Goal: Task Accomplishment & Management: Manage account settings

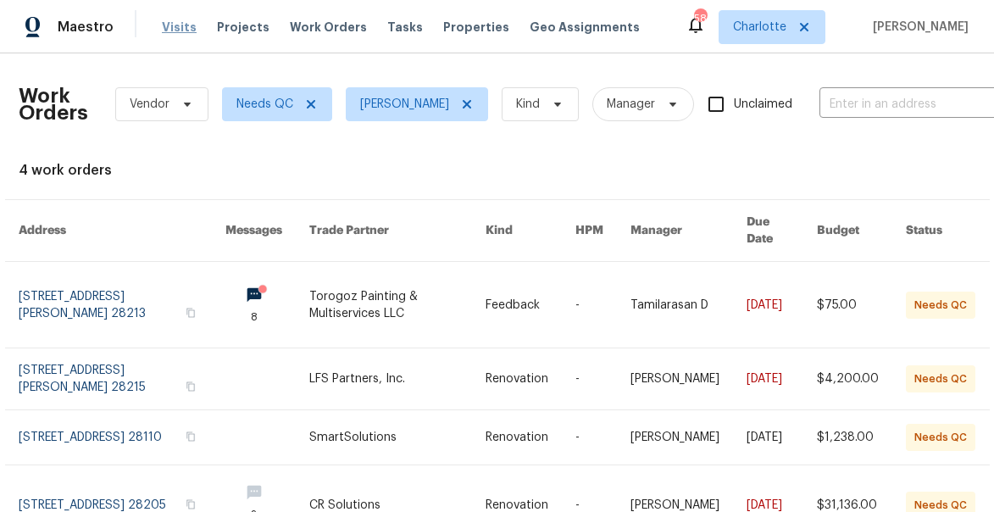
click at [166, 28] on span "Visits" at bounding box center [179, 27] width 35 height 17
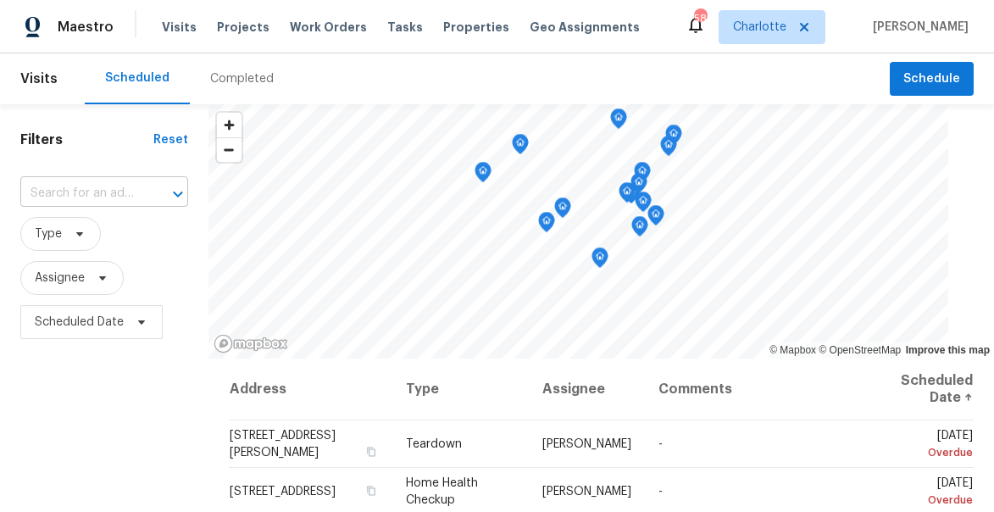
click at [40, 194] on input "text" at bounding box center [80, 194] width 120 height 26
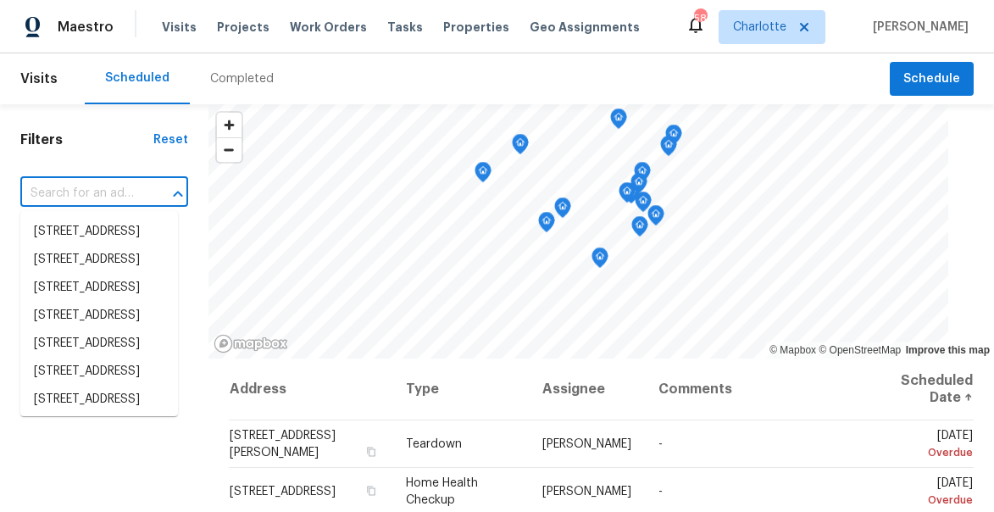
paste input "[STREET_ADDRESS][PERSON_NAME]"
type input "5917 McBride St, Charlotte, NC 28215"
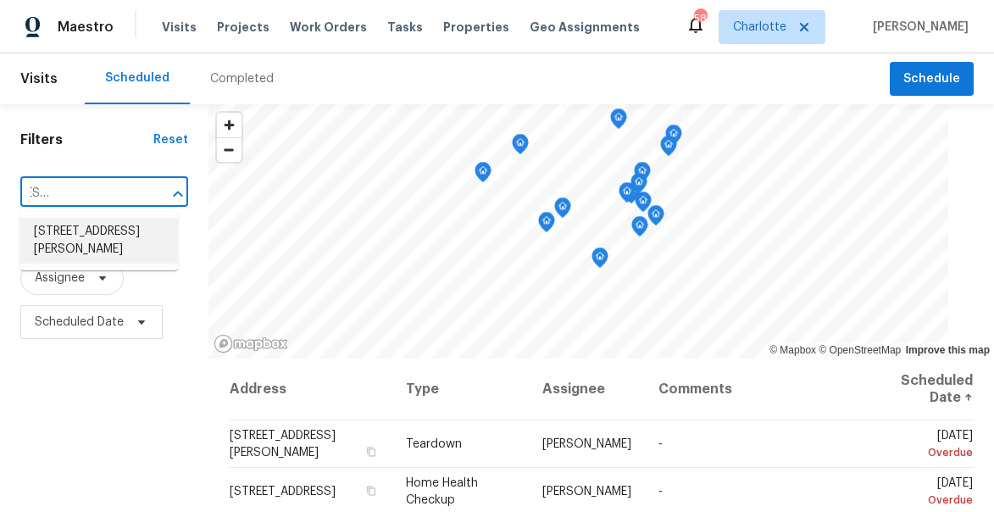
click at [81, 244] on li "5917 McBride St, Charlotte, NC 28215" at bounding box center [99, 241] width 158 height 46
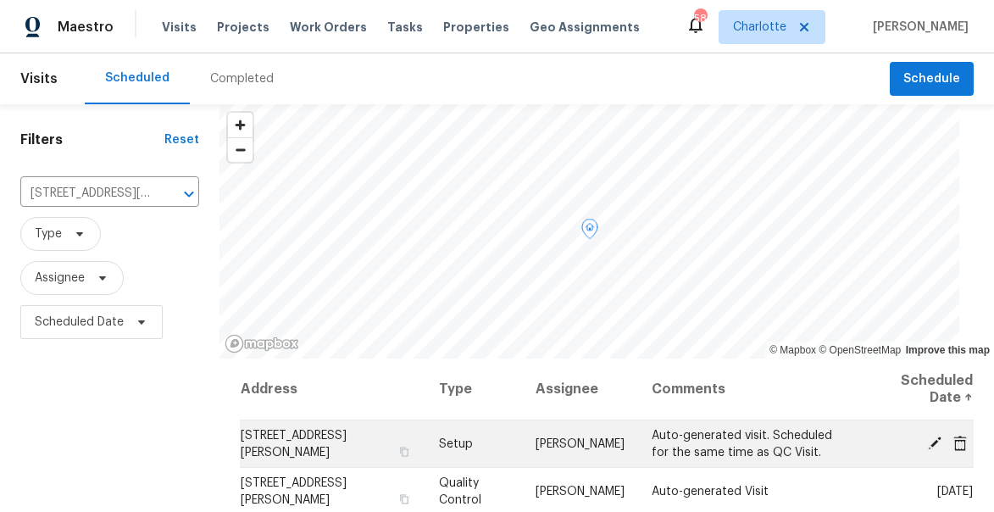
click at [935, 442] on icon at bounding box center [935, 443] width 14 height 14
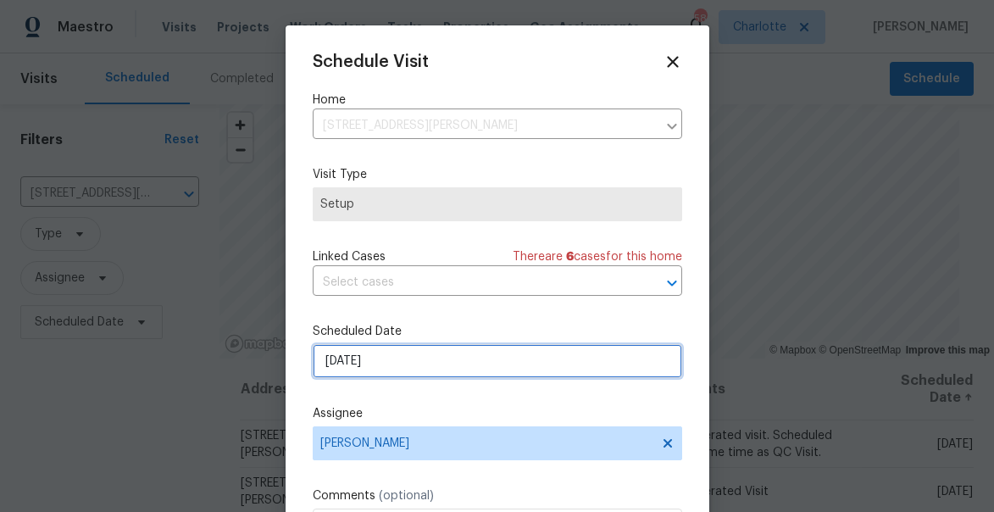
click at [504, 359] on input "10/31/2025" at bounding box center [498, 361] width 370 height 34
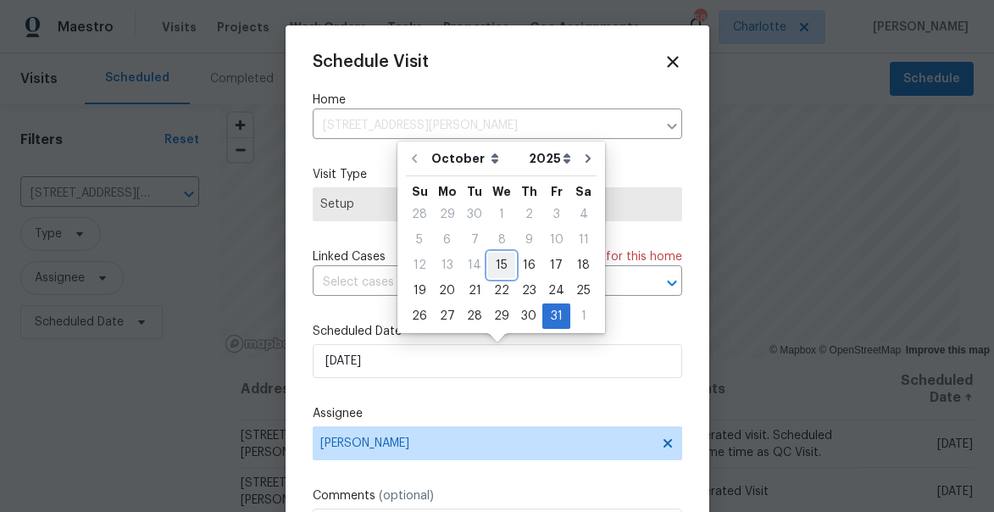
click at [503, 265] on div "15" at bounding box center [501, 265] width 27 height 24
type input "10/15/2025"
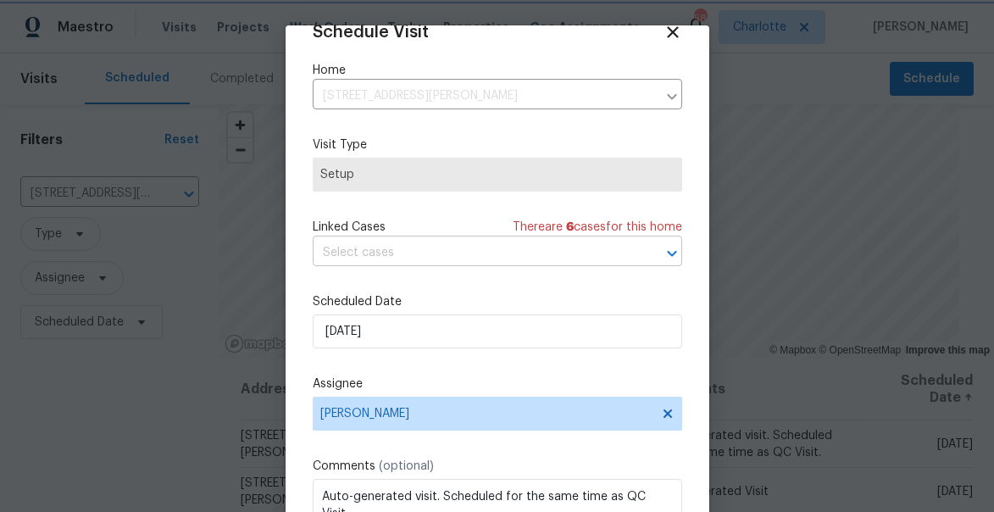
scroll to position [132, 0]
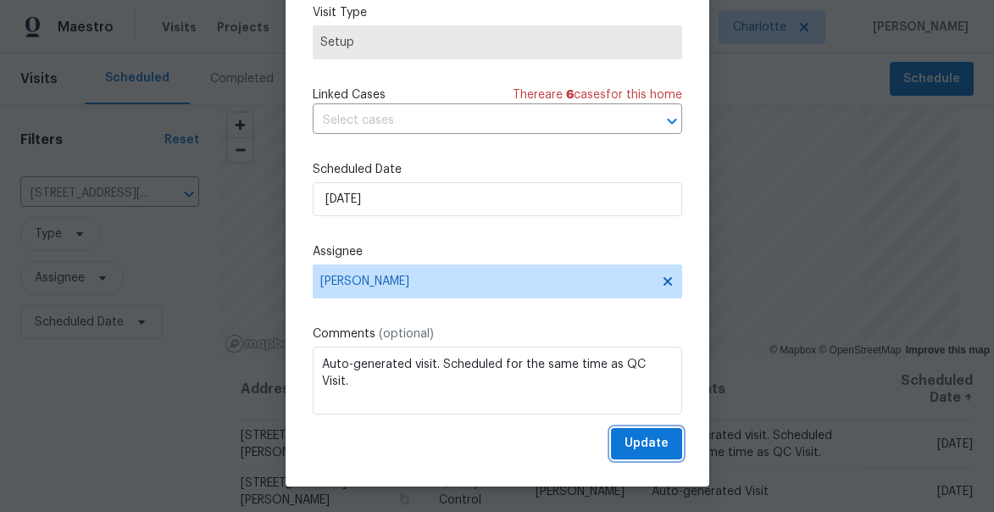
click at [664, 451] on span "Update" at bounding box center [647, 443] width 44 height 21
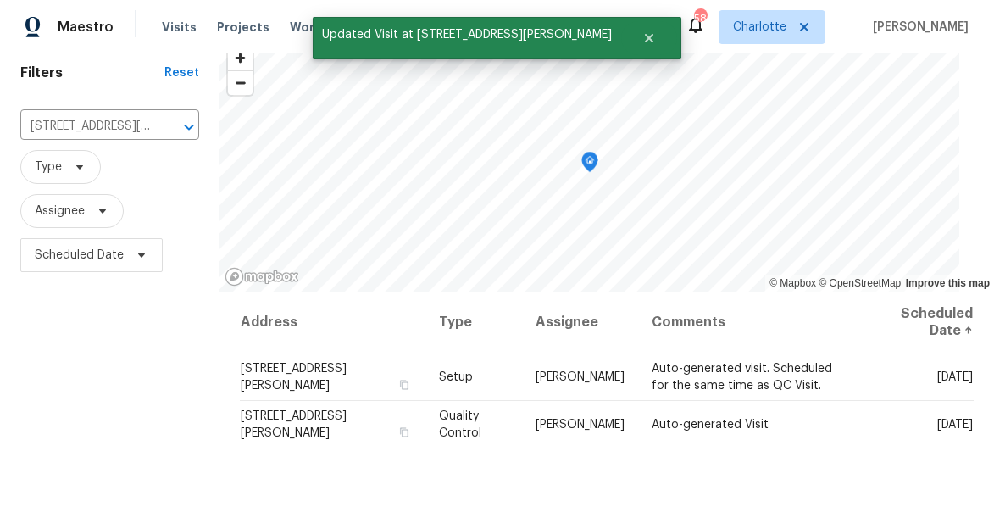
scroll to position [142, 0]
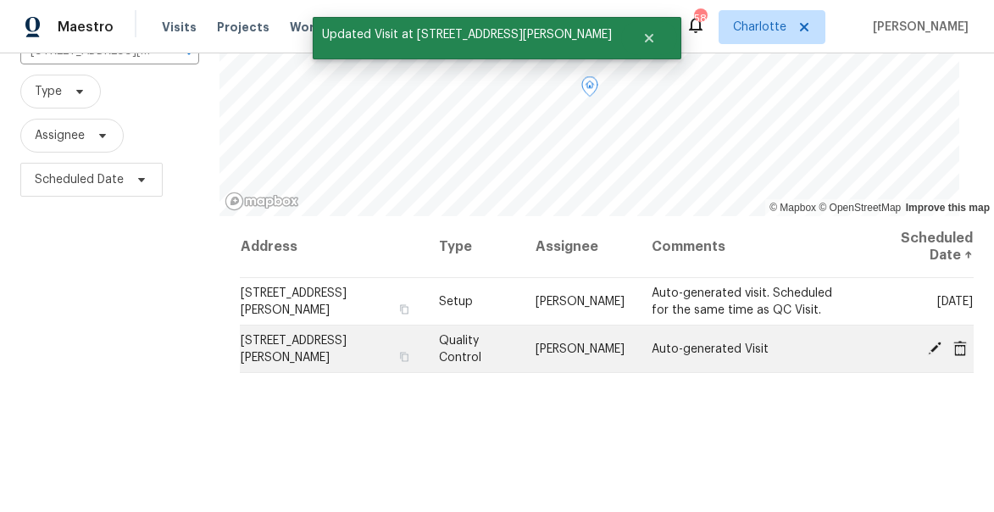
click at [933, 348] on icon at bounding box center [935, 348] width 14 height 14
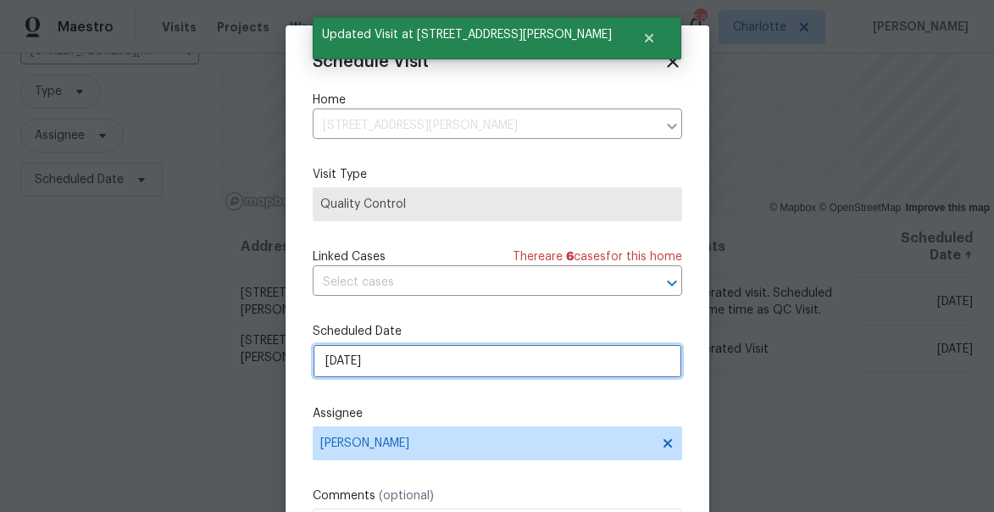
click at [431, 357] on input "10/31/2025" at bounding box center [498, 361] width 370 height 34
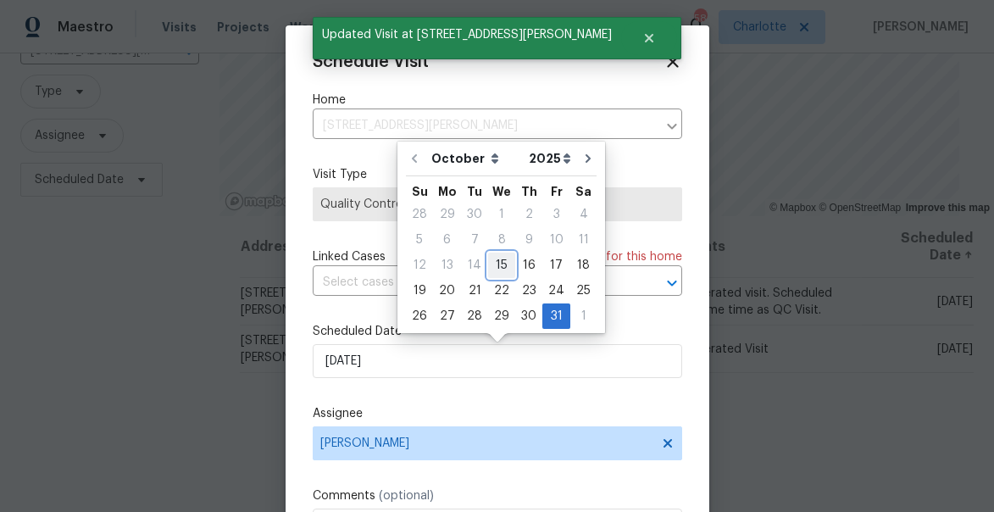
click at [497, 264] on div "15" at bounding box center [501, 265] width 27 height 24
type input "10/15/2025"
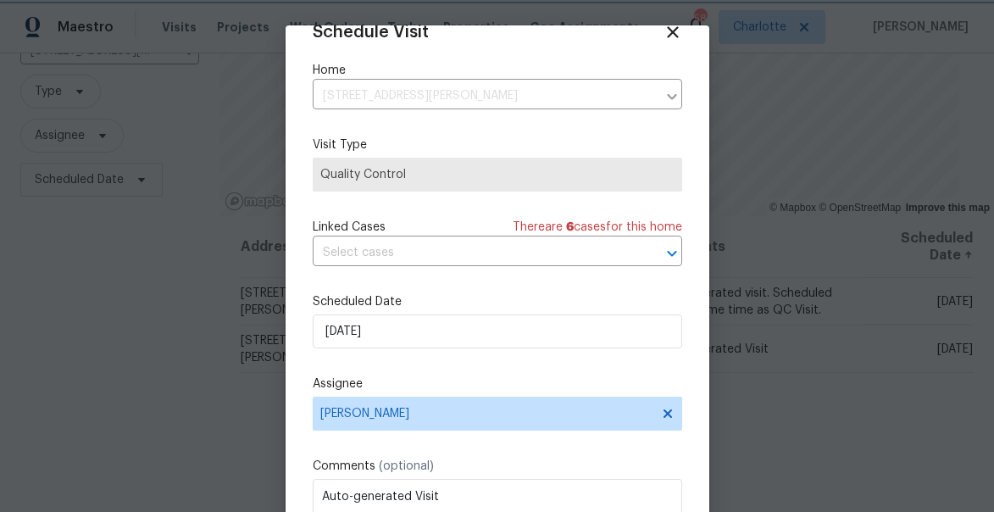
scroll to position [132, 0]
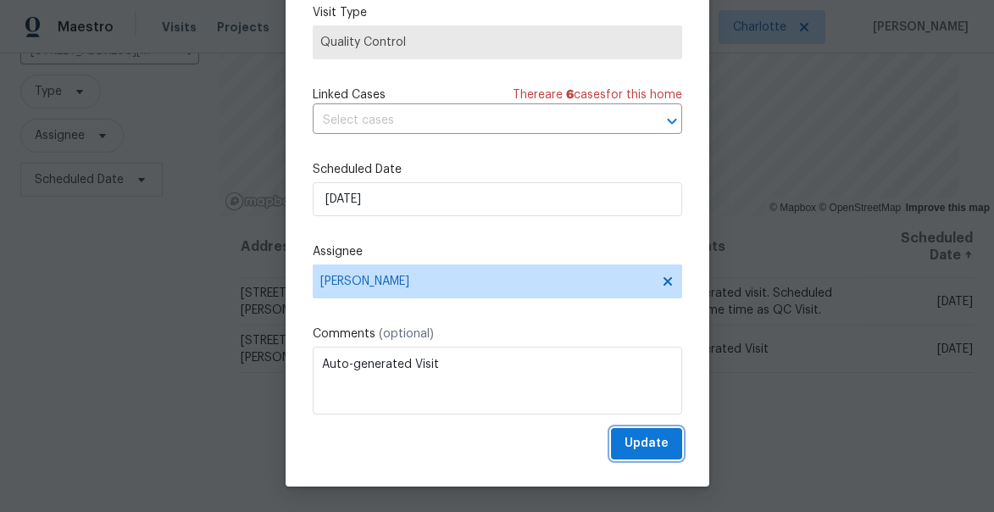
click at [637, 448] on span "Update" at bounding box center [647, 443] width 44 height 21
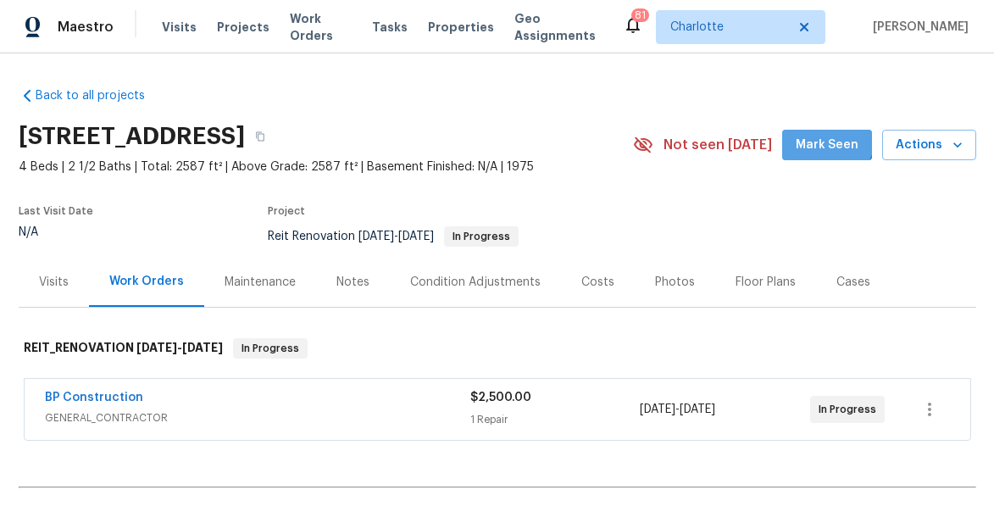
click at [824, 133] on button "Mark Seen" at bounding box center [827, 145] width 90 height 31
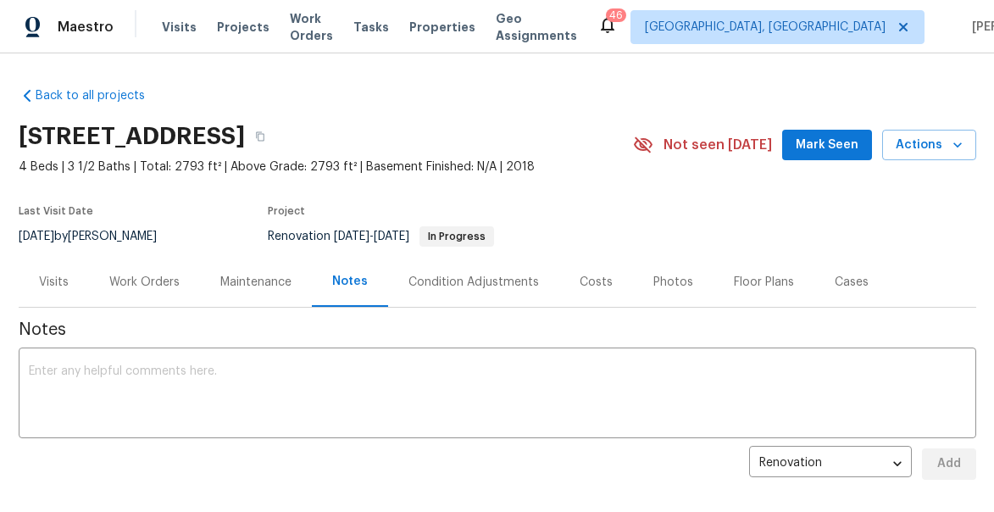
click at [845, 147] on span "Mark Seen" at bounding box center [827, 145] width 63 height 21
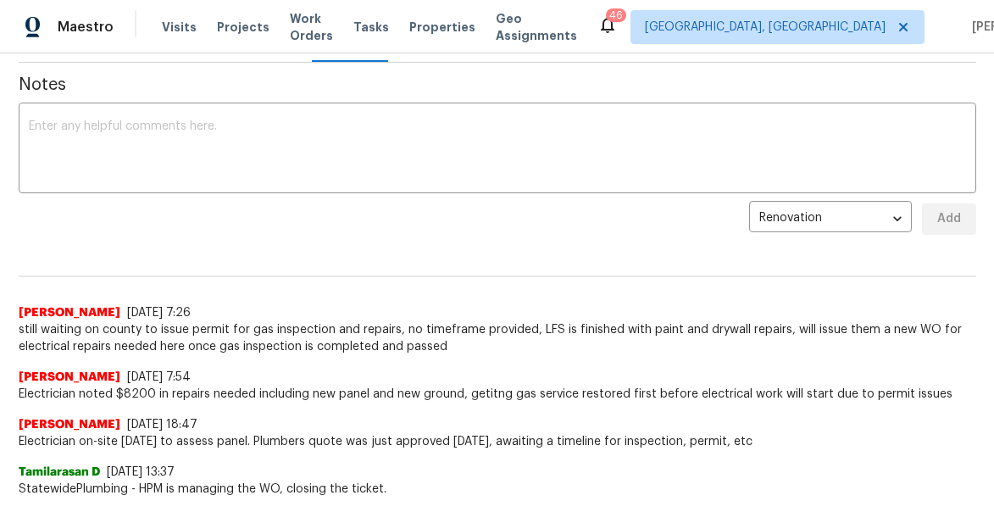
scroll to position [247, 0]
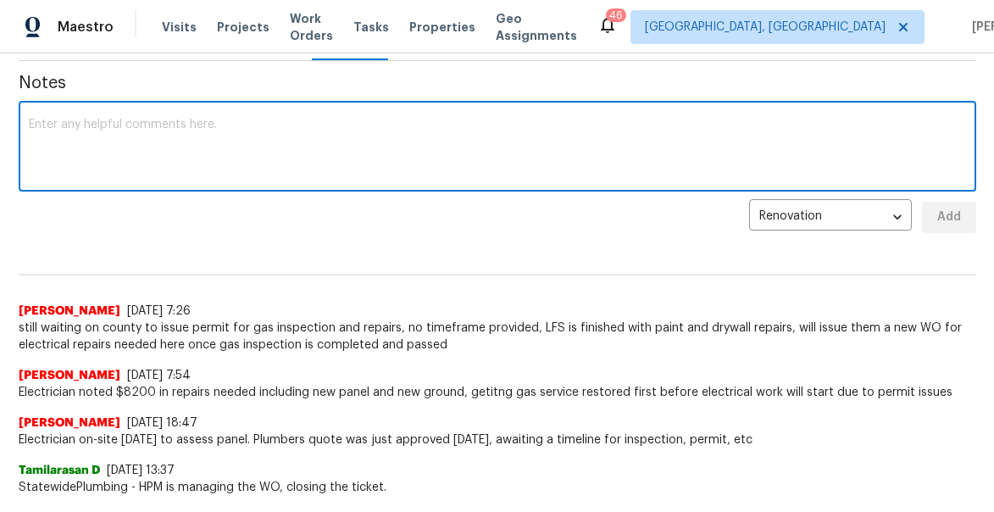
click at [227, 119] on textarea at bounding box center [497, 148] width 937 height 59
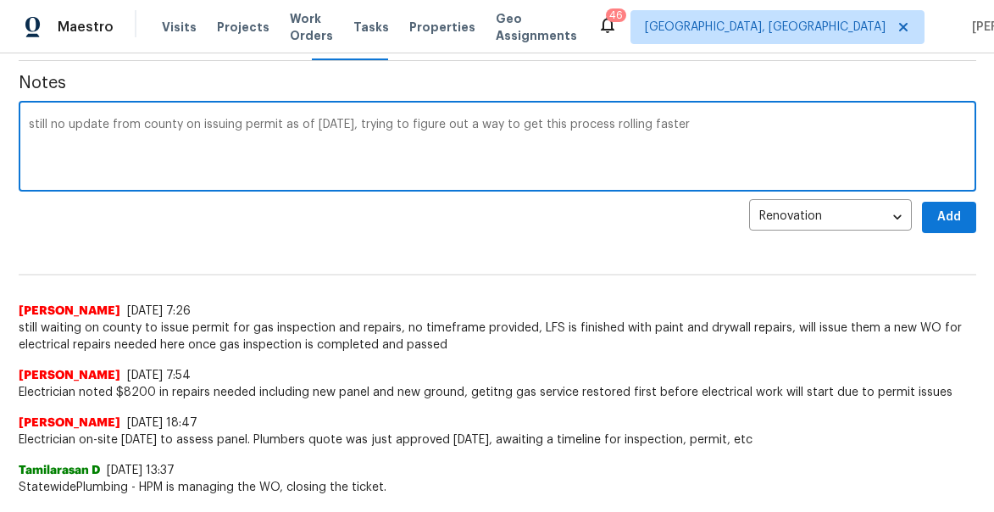
type textarea "still no update from county on issuing permit as of yesterday, trying to figure…"
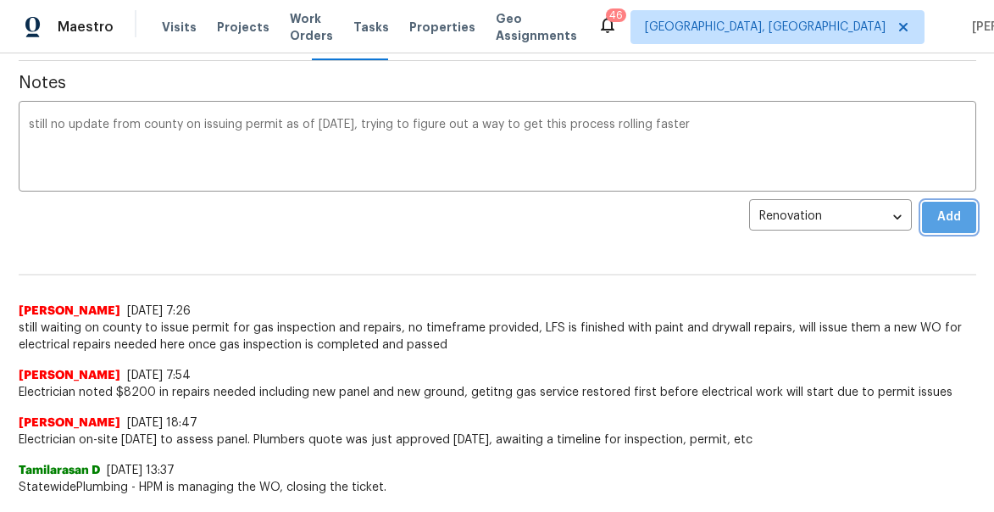
click at [947, 222] on span "Add" at bounding box center [949, 217] width 27 height 21
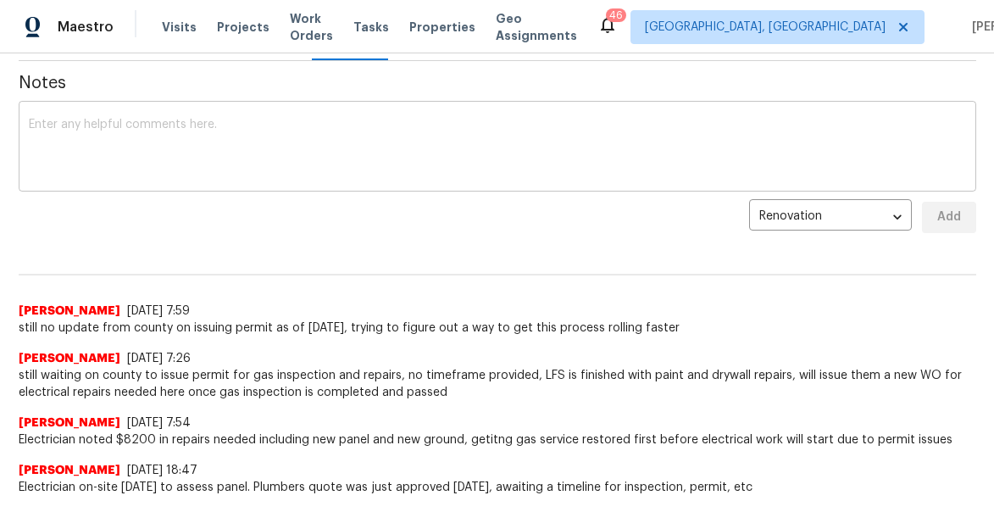
scroll to position [0, 0]
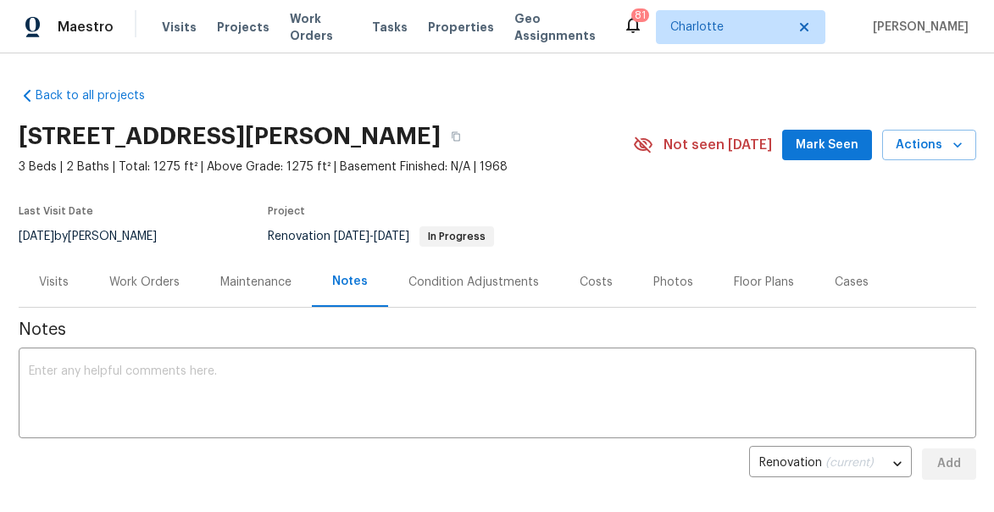
click at [823, 138] on span "Mark Seen" at bounding box center [827, 145] width 63 height 21
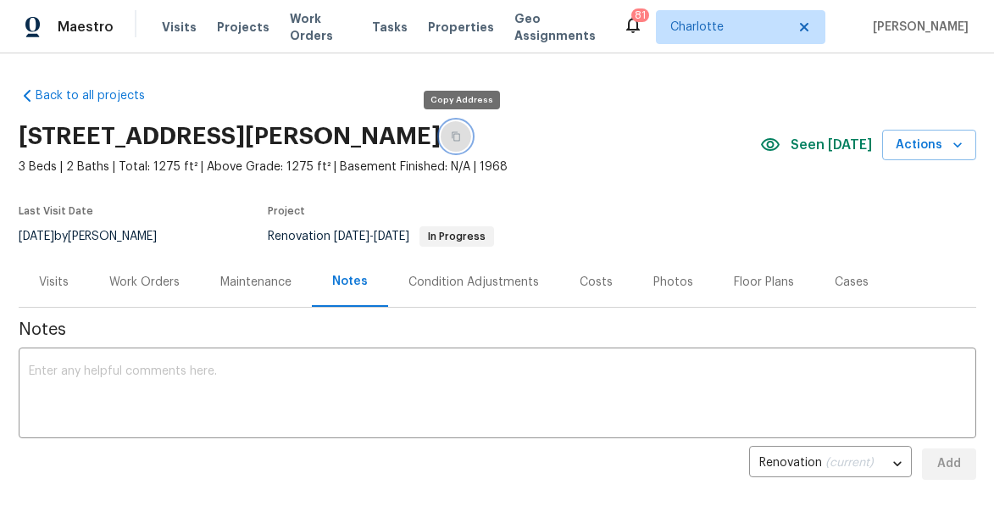
click at [455, 142] on button "button" at bounding box center [456, 136] width 31 height 31
click at [352, 381] on textarea at bounding box center [497, 394] width 937 height 59
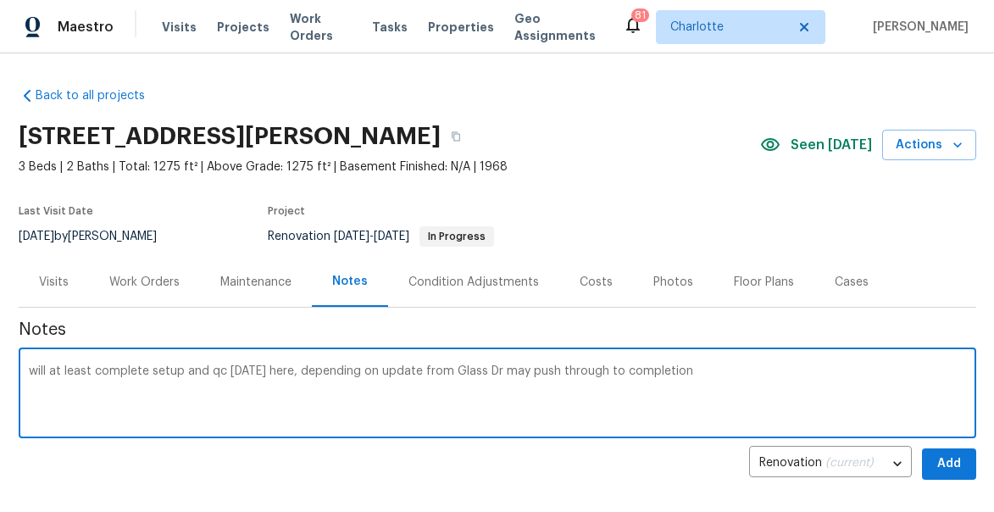
type textarea "will at least complete setup and qc today here, depending on update from Glass …"
click at [942, 466] on span "Add" at bounding box center [949, 463] width 27 height 21
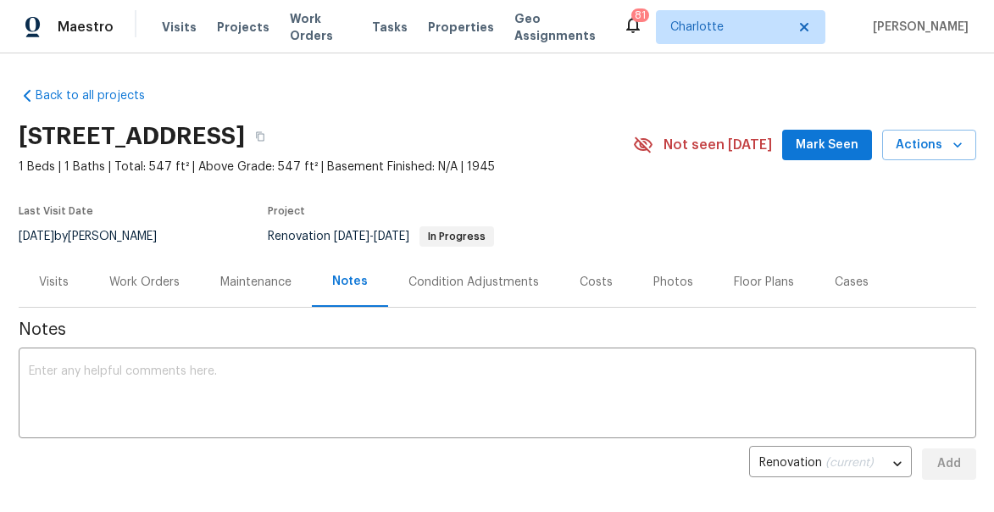
click at [835, 143] on span "Mark Seen" at bounding box center [827, 145] width 63 height 21
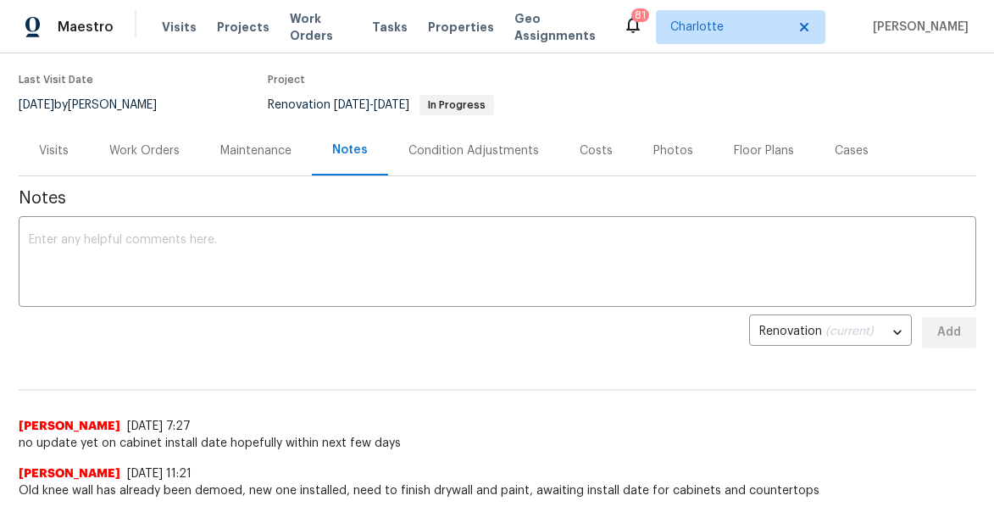
scroll to position [176, 0]
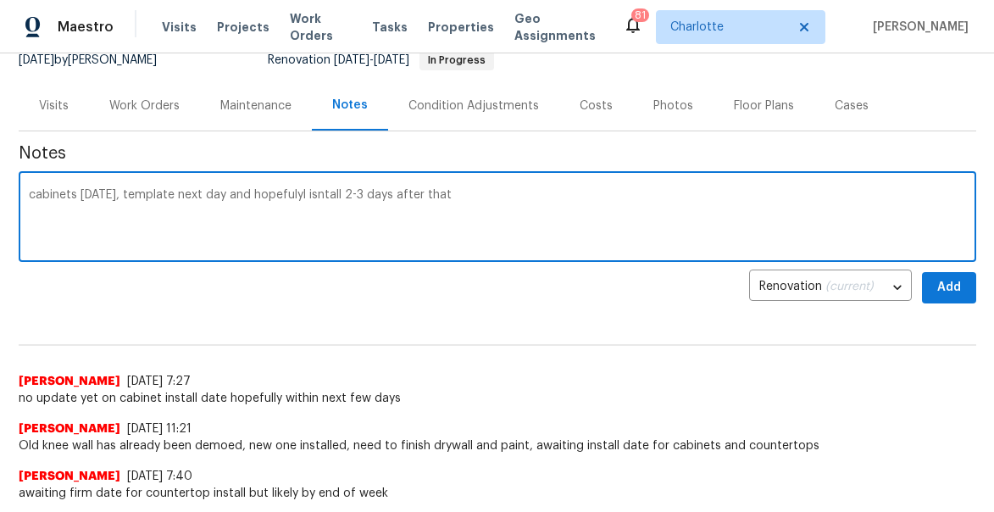
click at [349, 193] on textarea "cabinets [DATE], template next day and hopefulyl isntall 2-3 days after that" at bounding box center [497, 218] width 937 height 59
click at [349, 193] on textarea "cabinets on Monday, template next day and hopefulyl isntall 2-3 days after that" at bounding box center [497, 218] width 937 height 59
click at [298, 196] on textarea "cabinets on Monday, template next day and hopefulyl install 2-3 days after that" at bounding box center [497, 218] width 937 height 59
type textarea "cabinets on Monday, template next day and hopefully install 2-3 days after that"
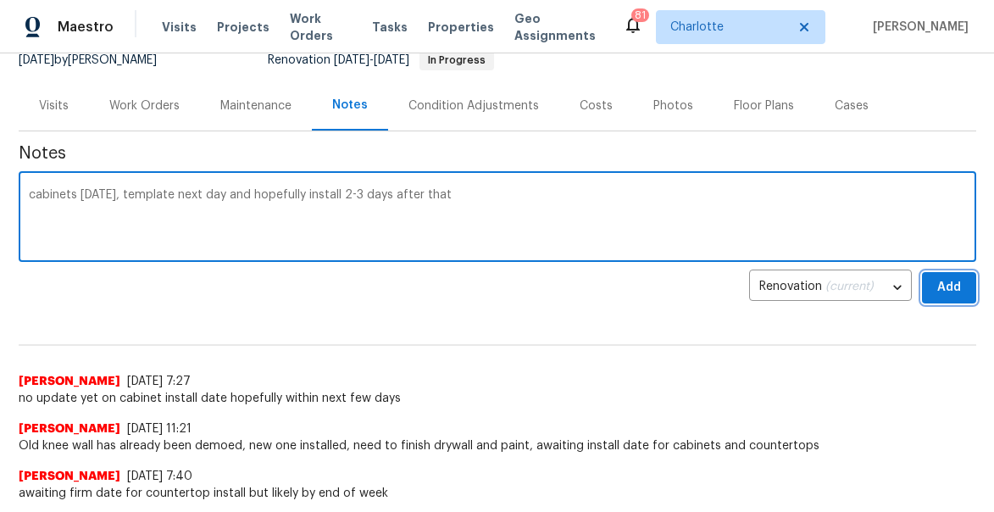
click at [937, 286] on span "Add" at bounding box center [949, 287] width 27 height 21
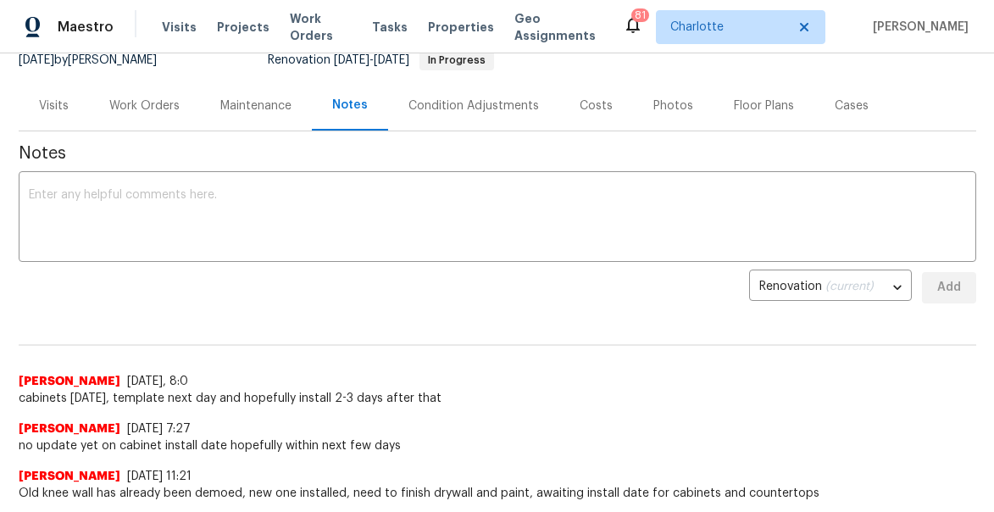
scroll to position [0, 0]
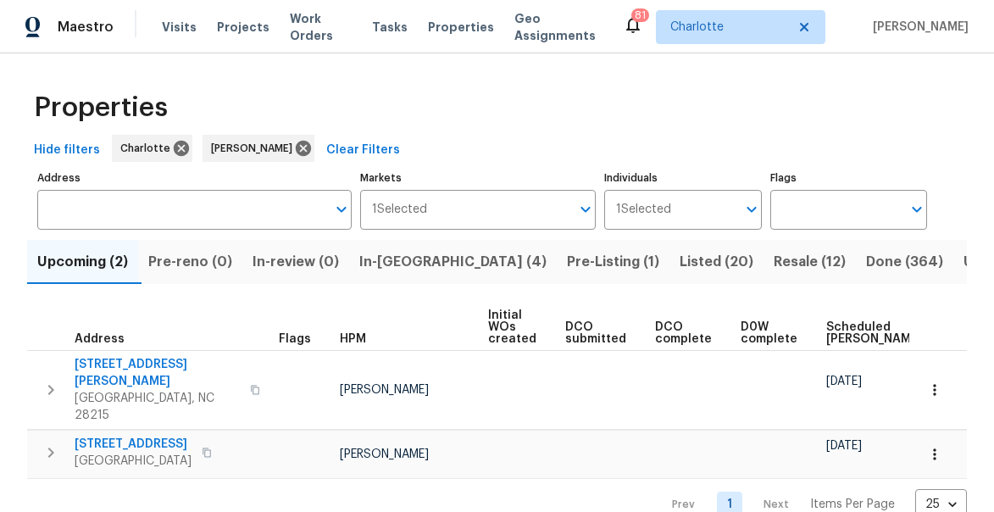
click at [376, 261] on span "In-[GEOGRAPHIC_DATA] (4)" at bounding box center [452, 262] width 187 height 24
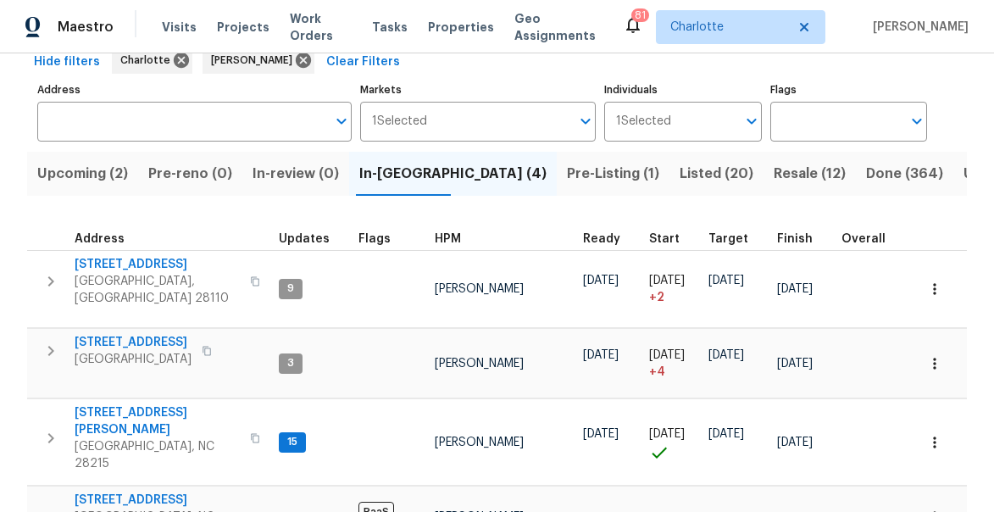
scroll to position [82, 0]
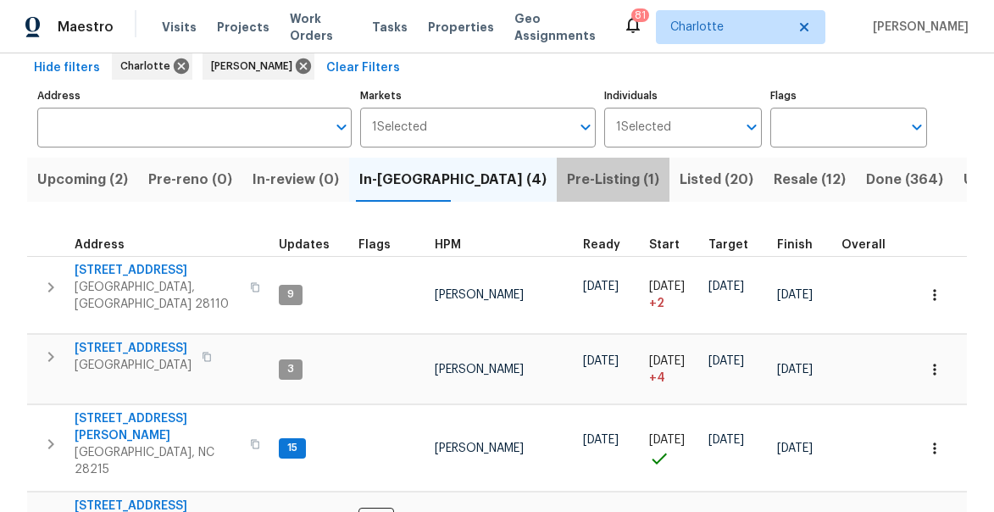
click at [567, 177] on span "Pre-Listing (1)" at bounding box center [613, 180] width 92 height 24
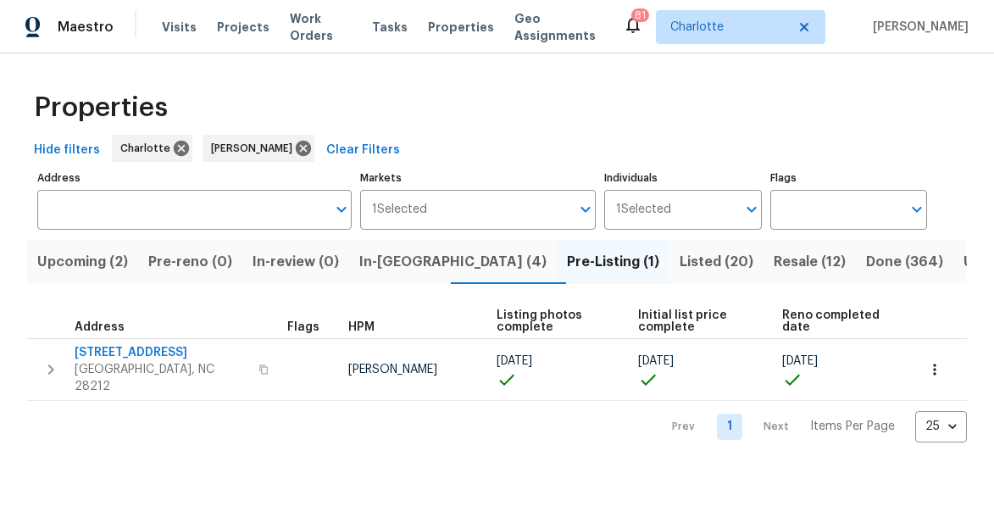
click at [680, 265] on span "Listed (20)" at bounding box center [717, 262] width 74 height 24
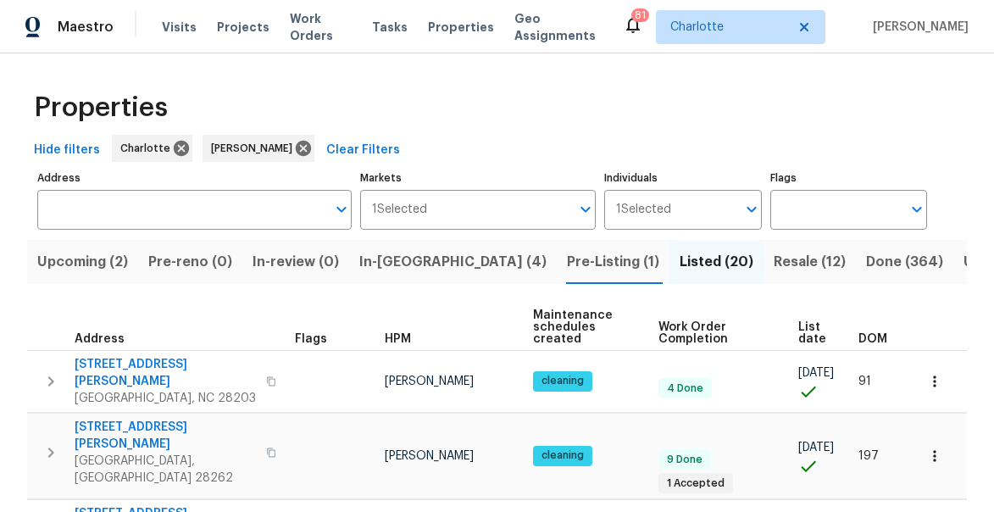
scroll to position [102, 0]
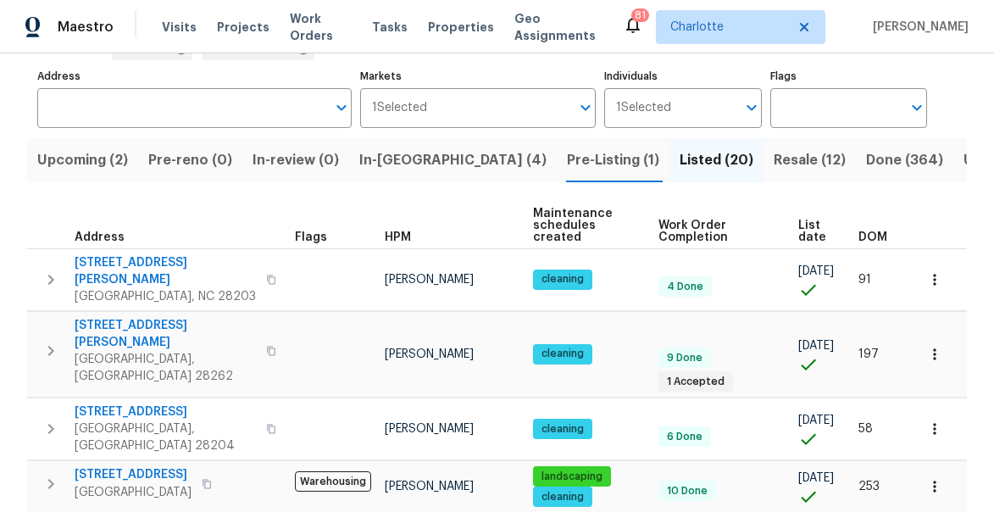
click at [803, 231] on span "List date" at bounding box center [813, 232] width 31 height 24
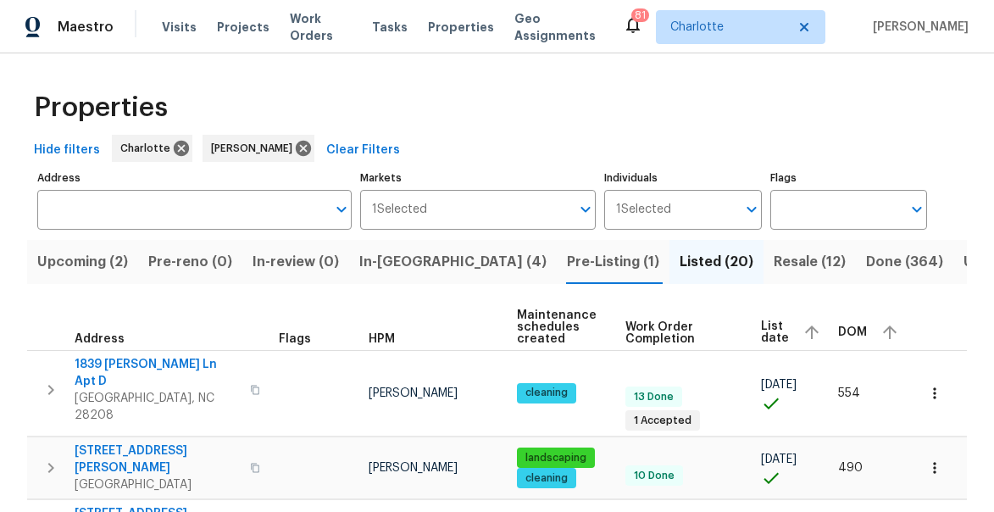
click at [774, 330] on span "List date" at bounding box center [775, 332] width 28 height 24
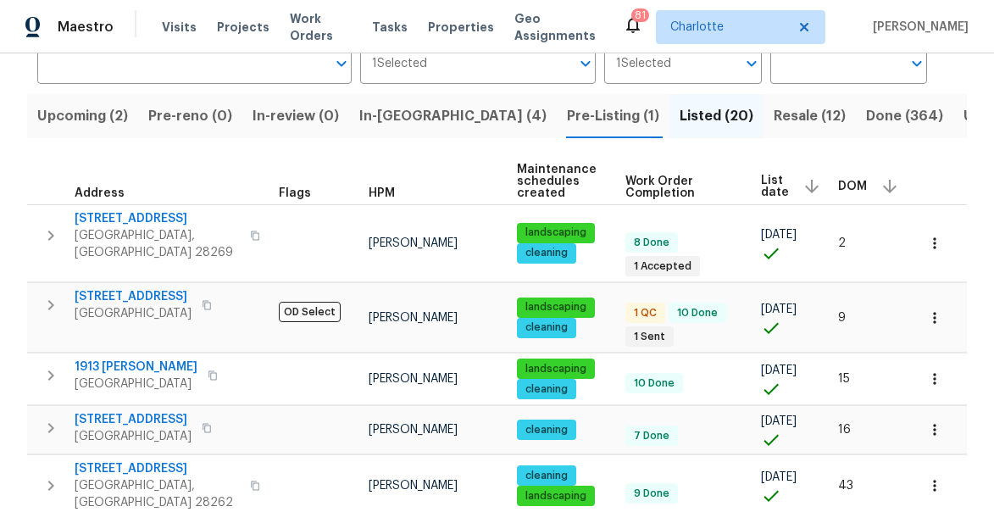
scroll to position [158, 0]
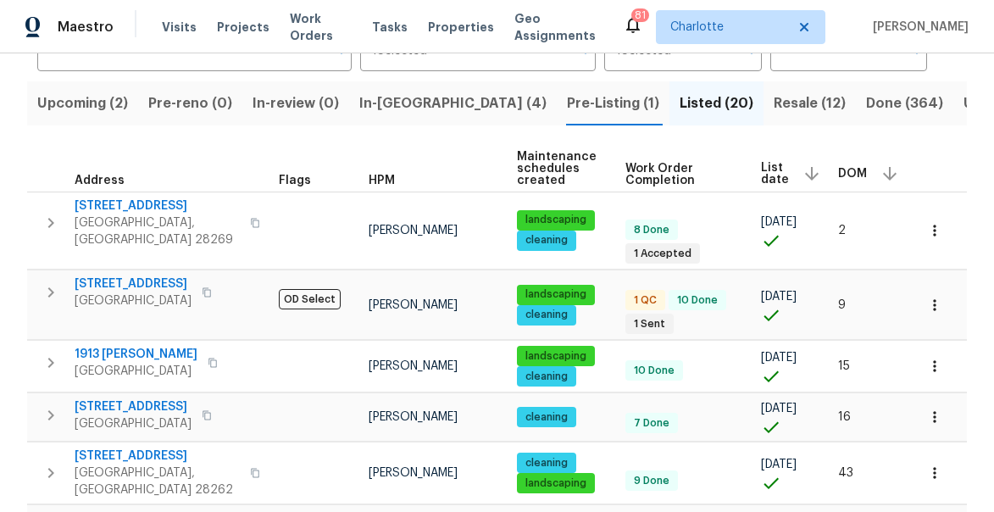
click at [774, 97] on span "Resale (12)" at bounding box center [810, 104] width 72 height 24
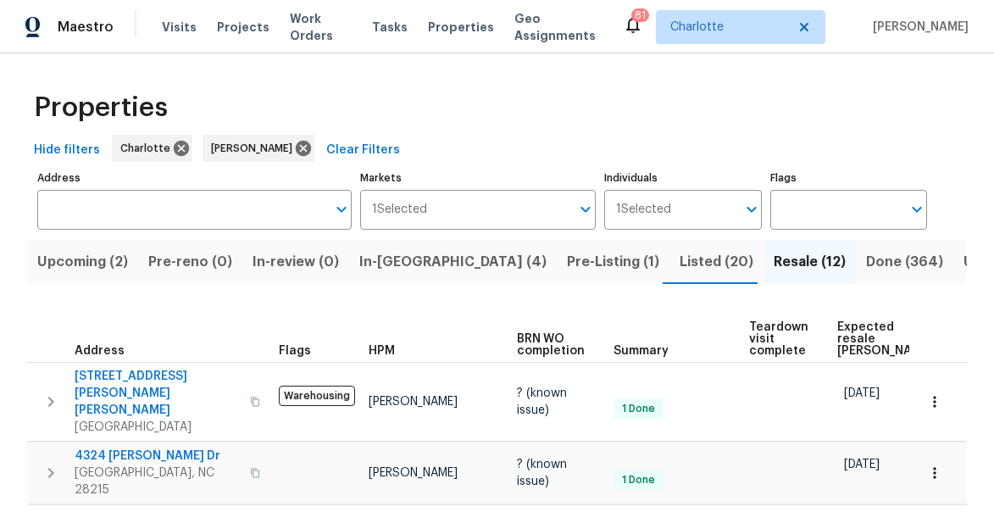
click at [840, 332] on span "Expected resale [PERSON_NAME]" at bounding box center [885, 339] width 96 height 36
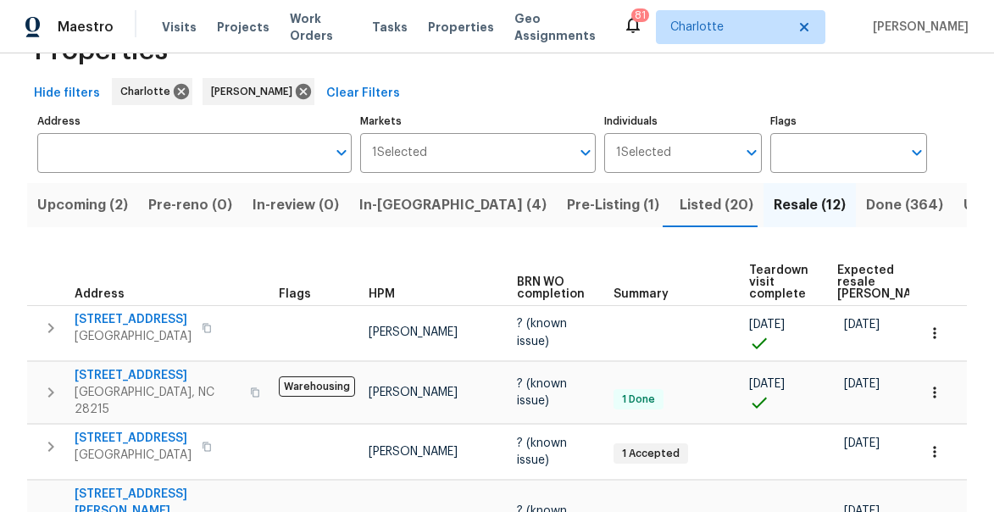
scroll to position [63, 0]
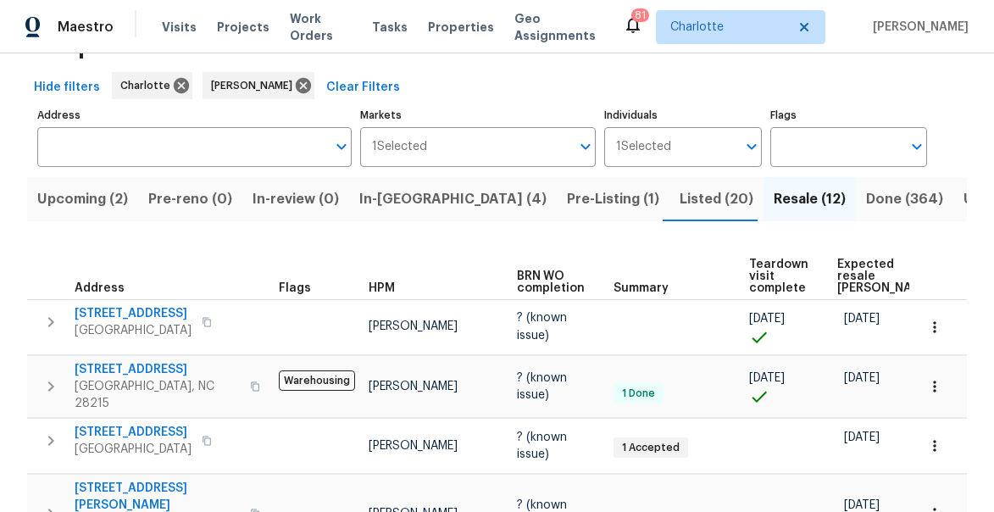
click at [436, 205] on span "In-[GEOGRAPHIC_DATA] (4)" at bounding box center [452, 199] width 187 height 24
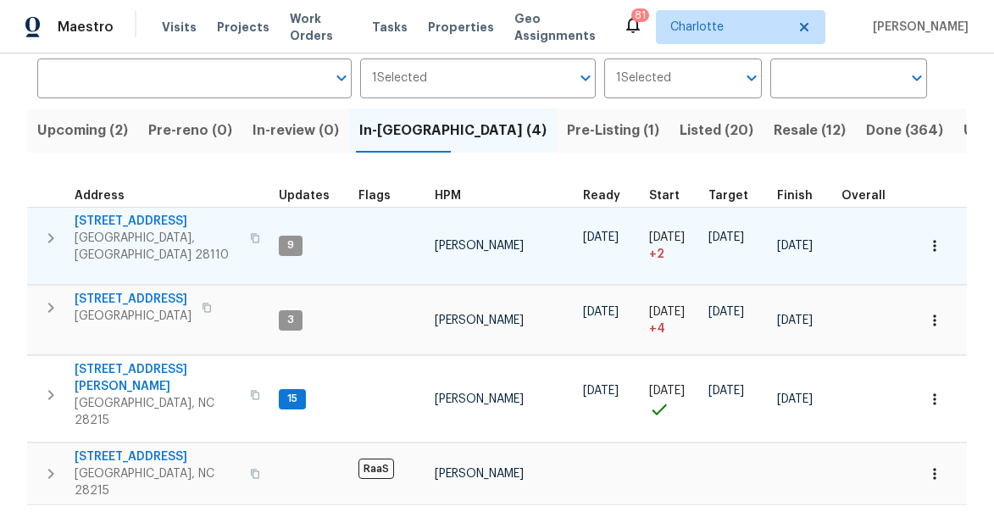
scroll to position [154, 0]
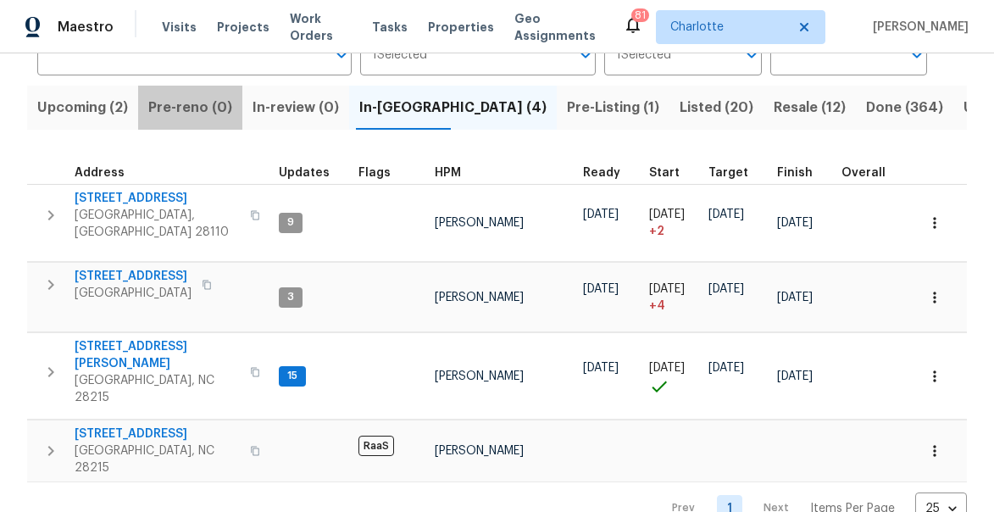
click at [193, 103] on span "Pre-reno (0)" at bounding box center [190, 108] width 84 height 24
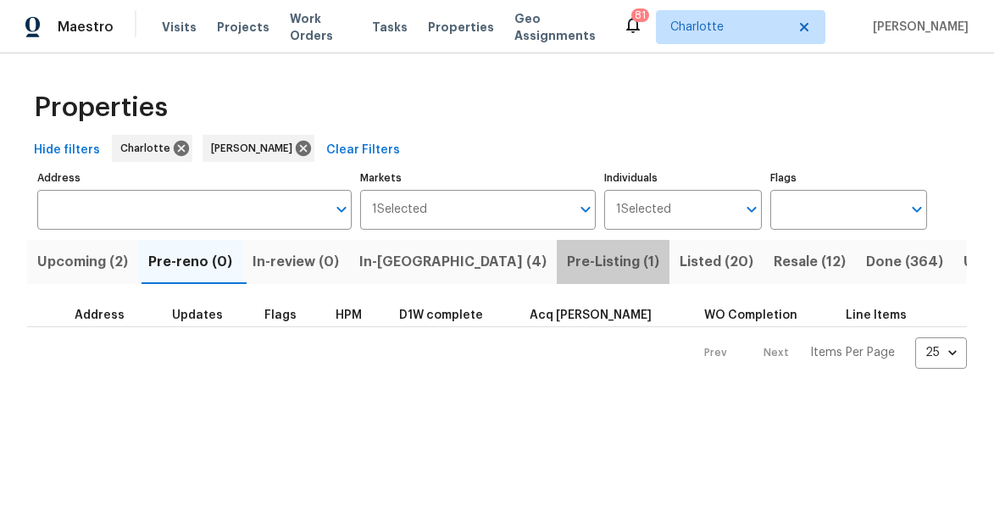
click at [567, 264] on span "Pre-Listing (1)" at bounding box center [613, 262] width 92 height 24
